Goal: Information Seeking & Learning: Learn about a topic

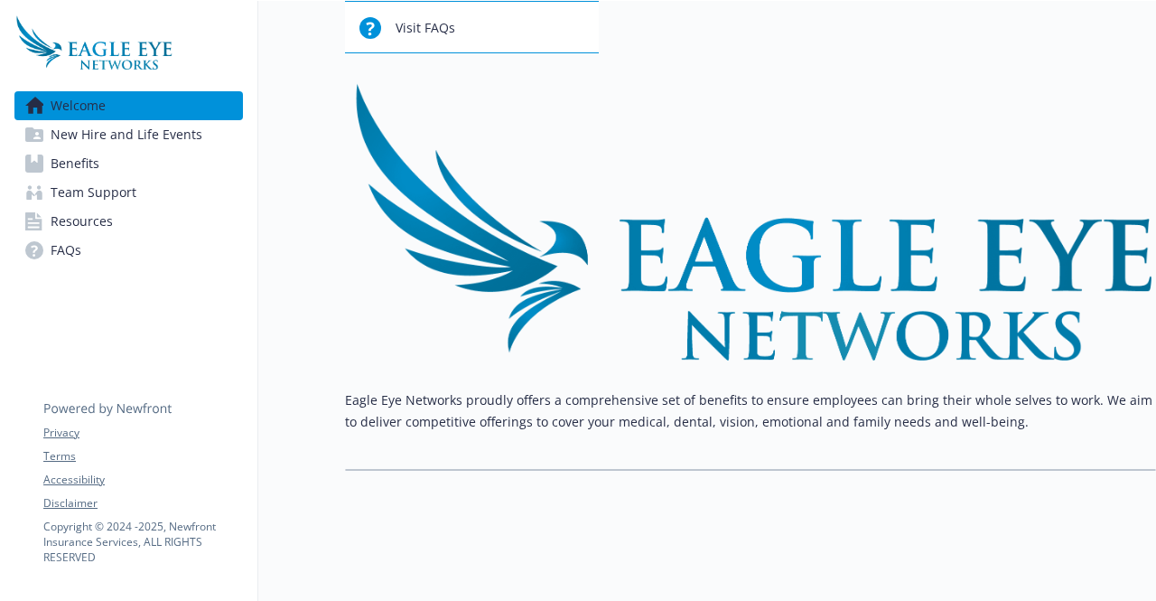
scroll to position [191, 14]
click at [58, 163] on span "Benefits" at bounding box center [75, 163] width 49 height 29
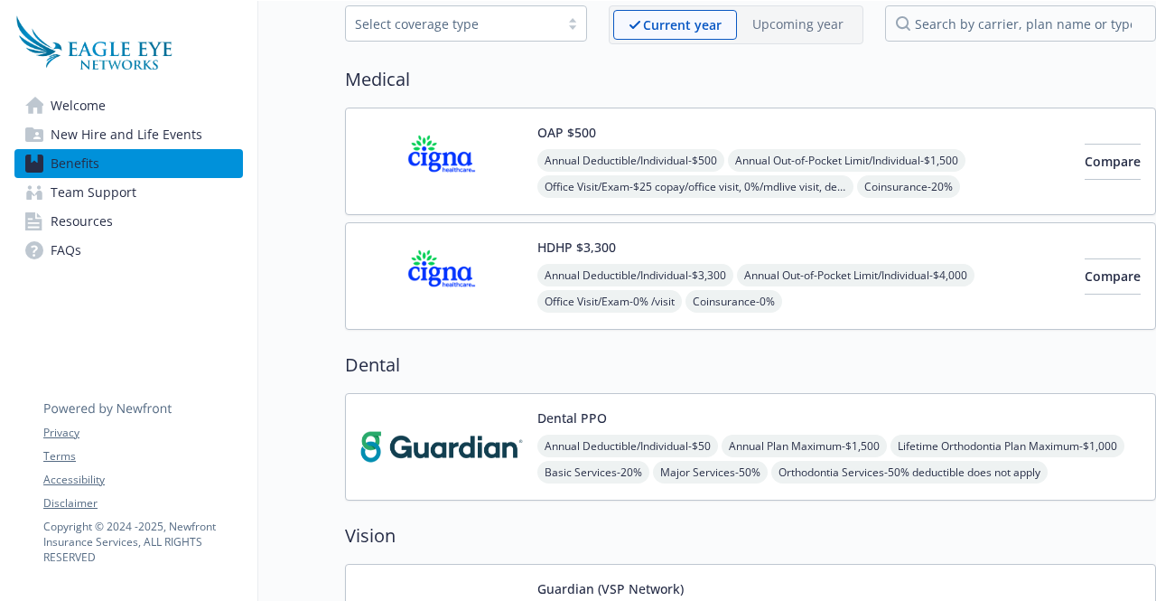
scroll to position [90, 14]
